Goal: Information Seeking & Learning: Stay updated

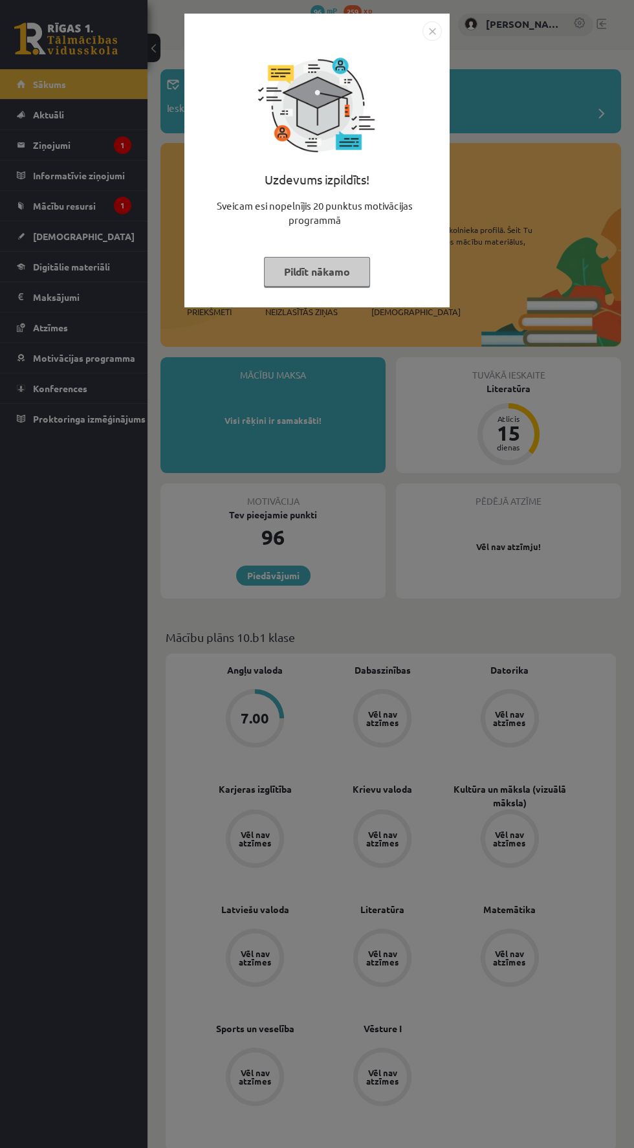
click at [579, 221] on div "Uzdevums izpildīts! Sveicam esi nopelnījis 20 punktus motivācijas programmā Pil…" at bounding box center [317, 574] width 634 height 1148
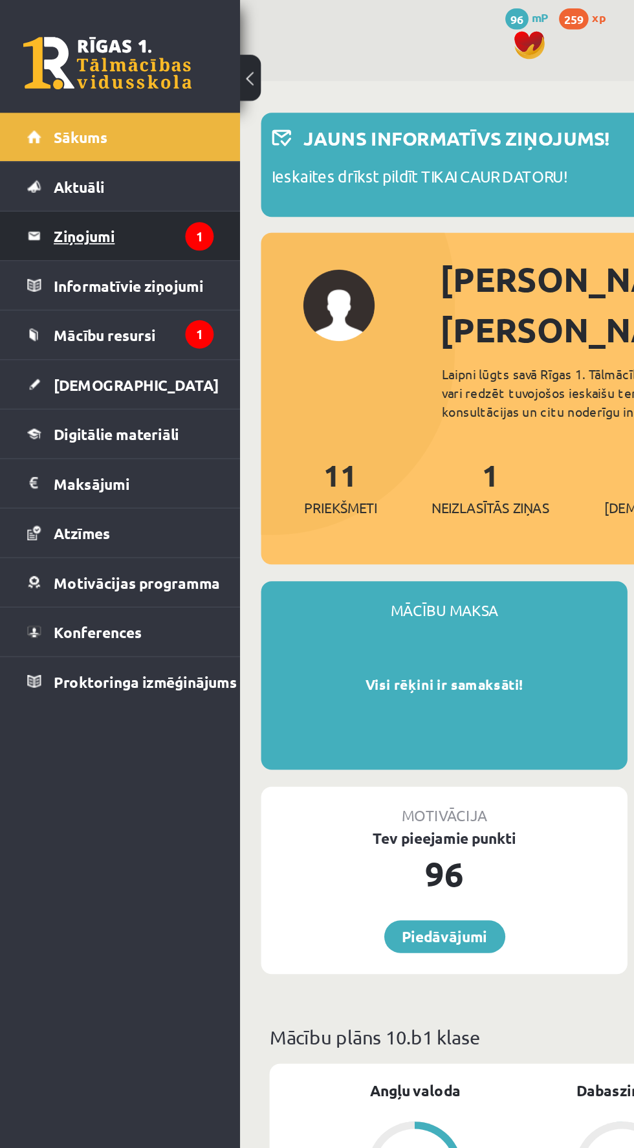
click at [68, 149] on legend "Ziņojumi 1" at bounding box center [82, 145] width 98 height 30
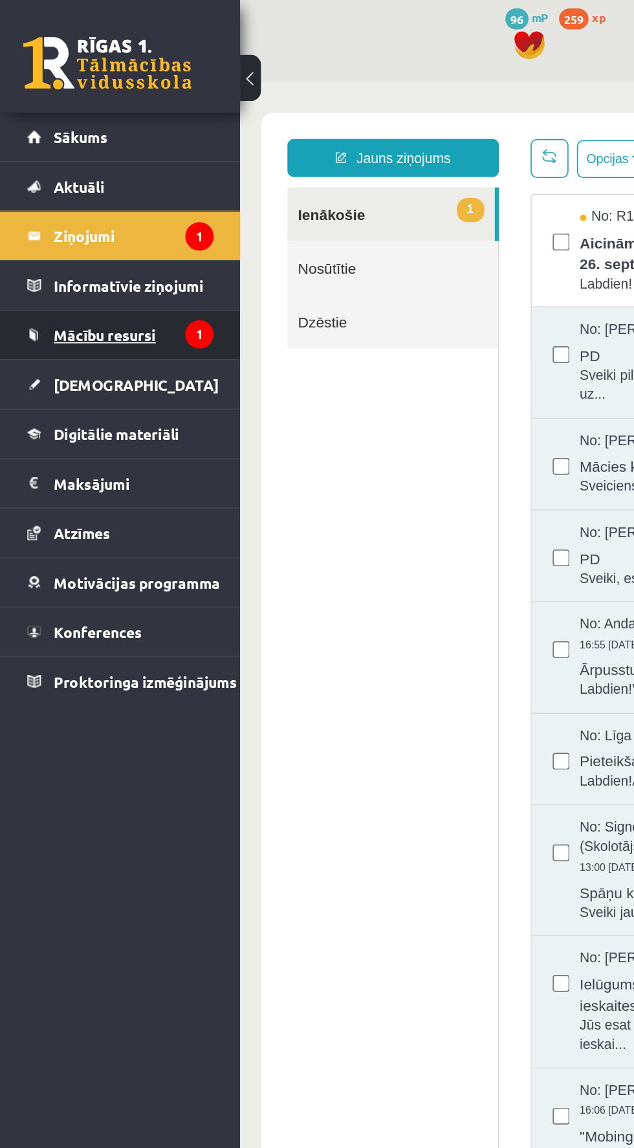
click at [56, 204] on span "Mācību resursi" at bounding box center [64, 206] width 63 height 12
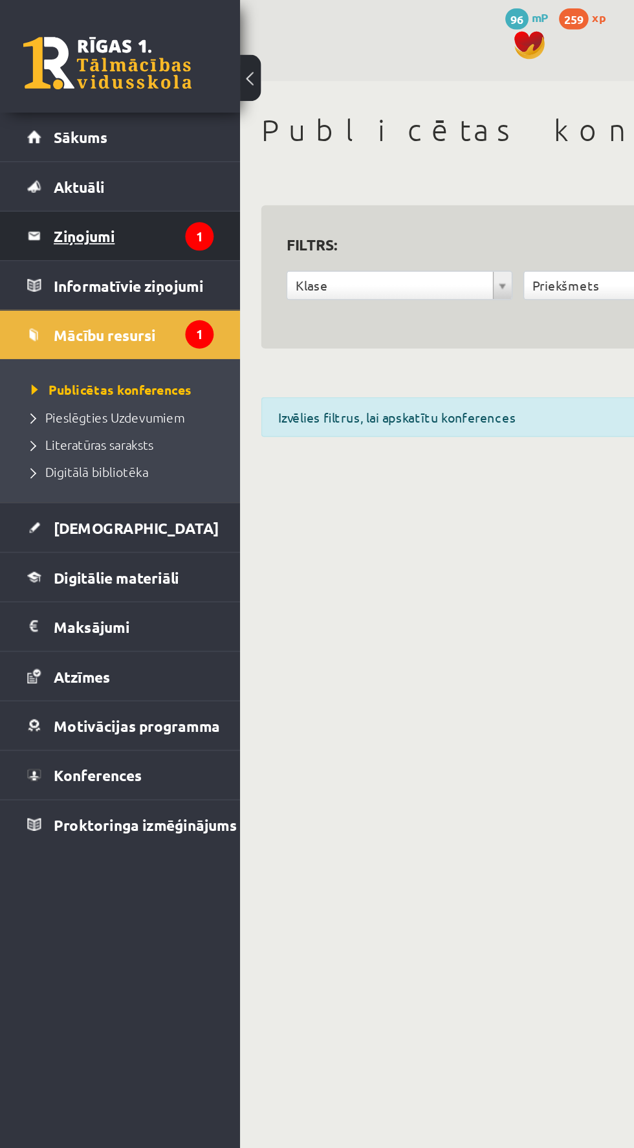
click at [68, 147] on legend "Ziņojumi 1" at bounding box center [82, 145] width 98 height 30
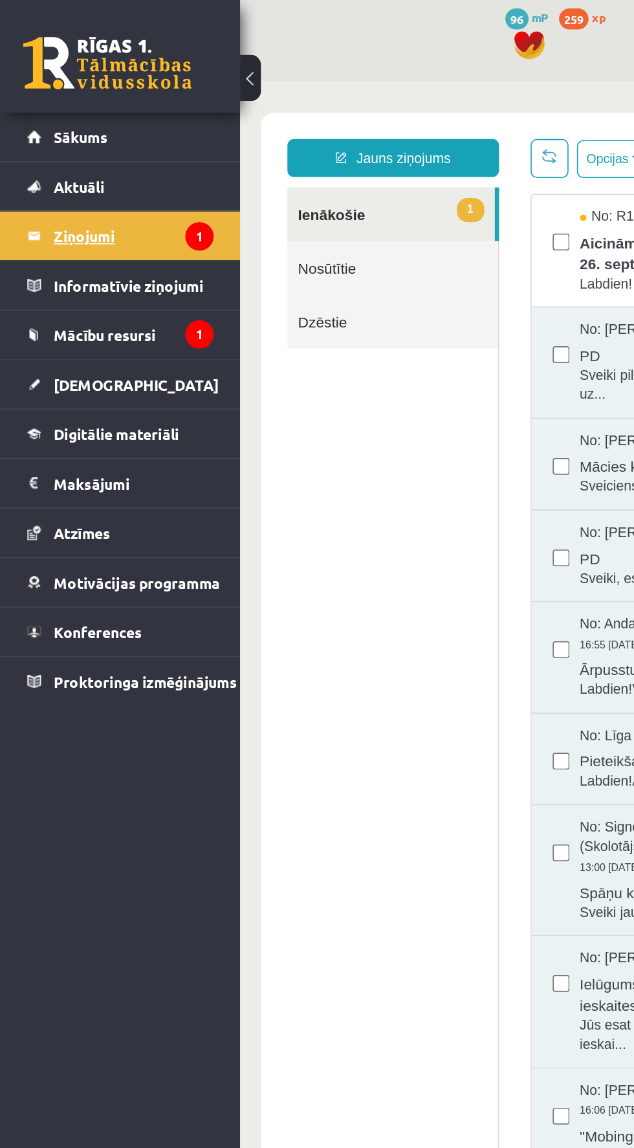
click at [73, 144] on legend "Ziņojumi 1" at bounding box center [82, 145] width 98 height 30
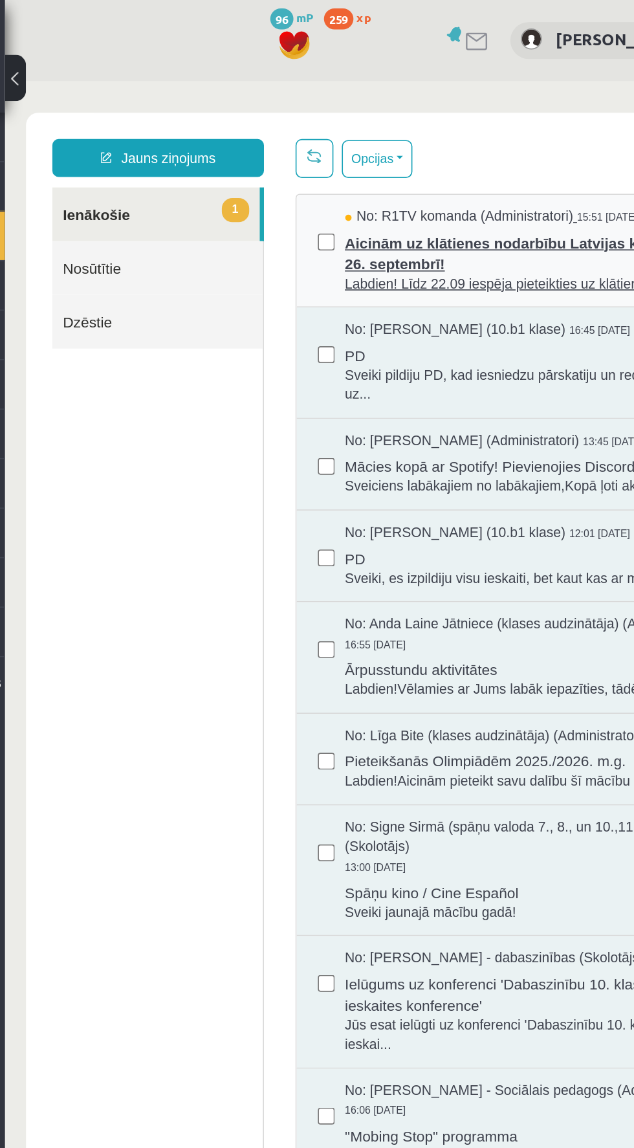
click at [310, 185] on span "Aicinām uz klātienes nodarbību Latvijas kara muzejā, 26. septembrī!" at bounding box center [330, 185] width 235 height 29
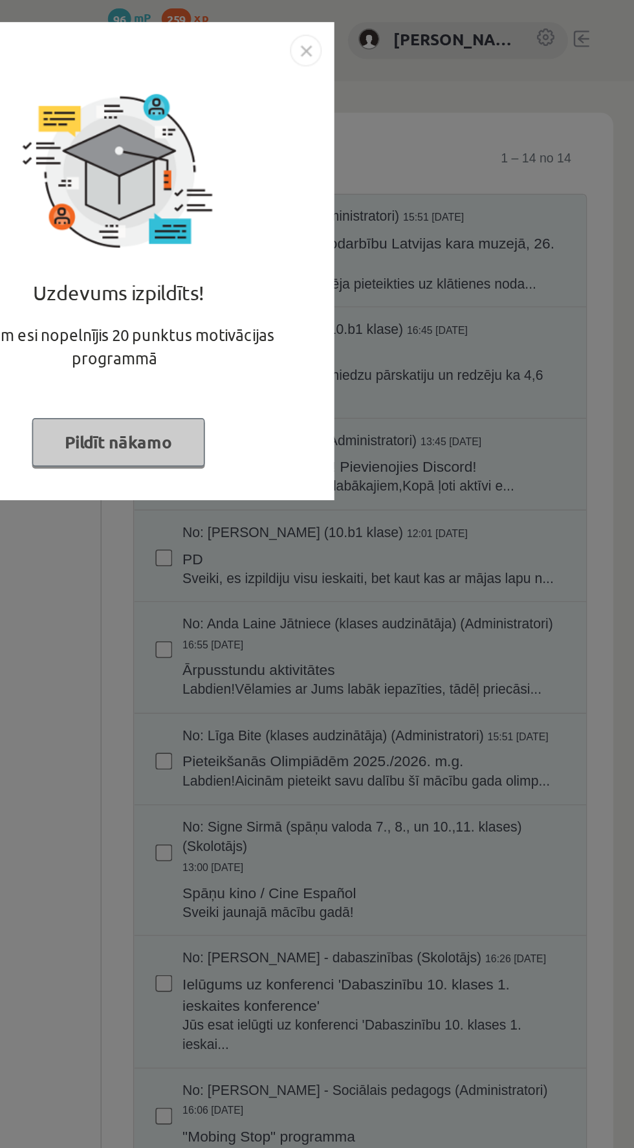
click at [434, 34] on img "Close" at bounding box center [431, 30] width 19 height 19
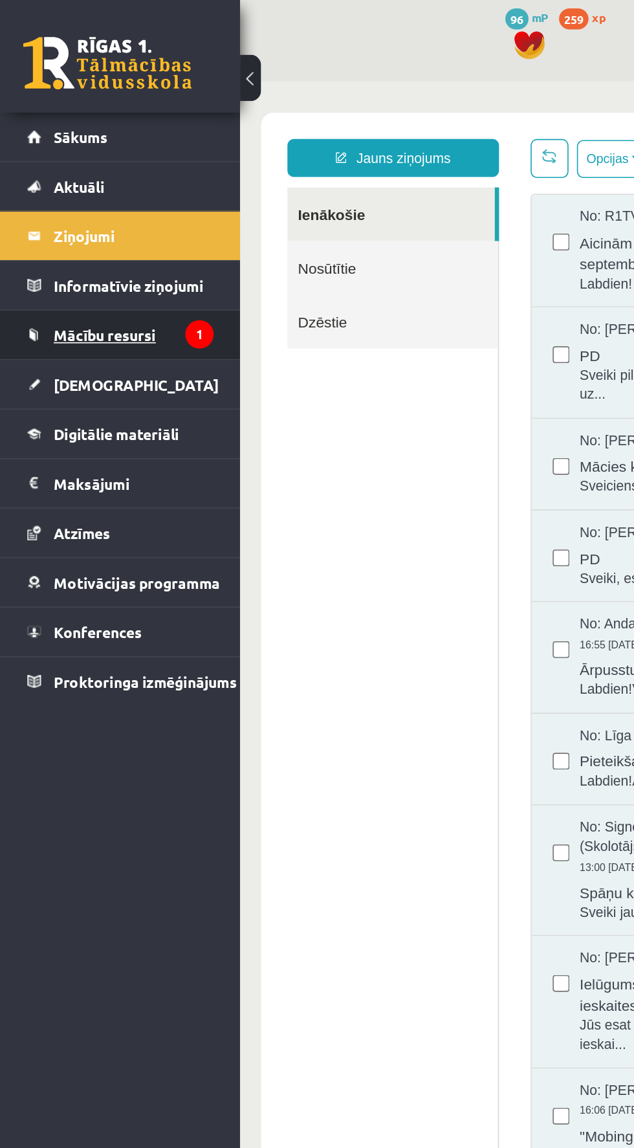
click at [60, 205] on span "Mācību resursi" at bounding box center [64, 206] width 63 height 12
